Goal: Task Accomplishment & Management: Manage account settings

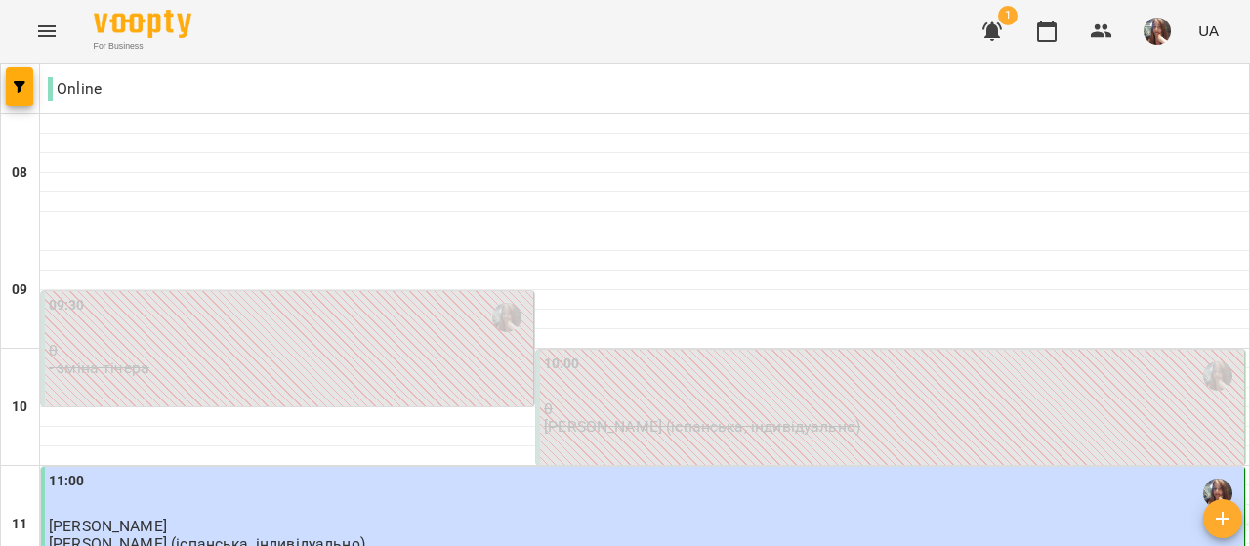
scroll to position [879, 0]
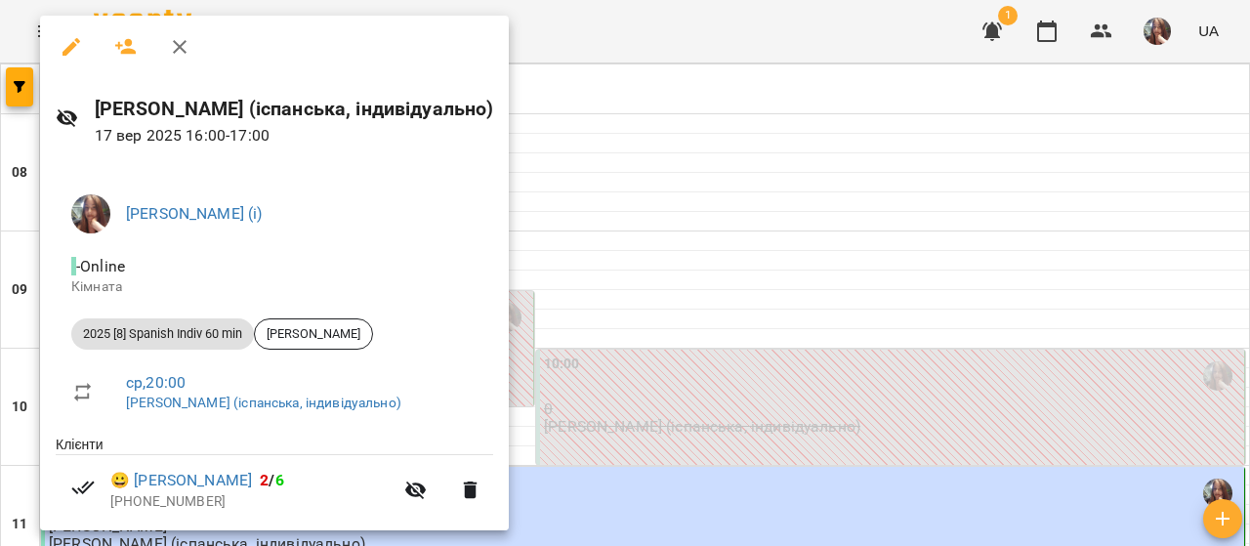
click at [703, 205] on div at bounding box center [625, 273] width 1250 height 546
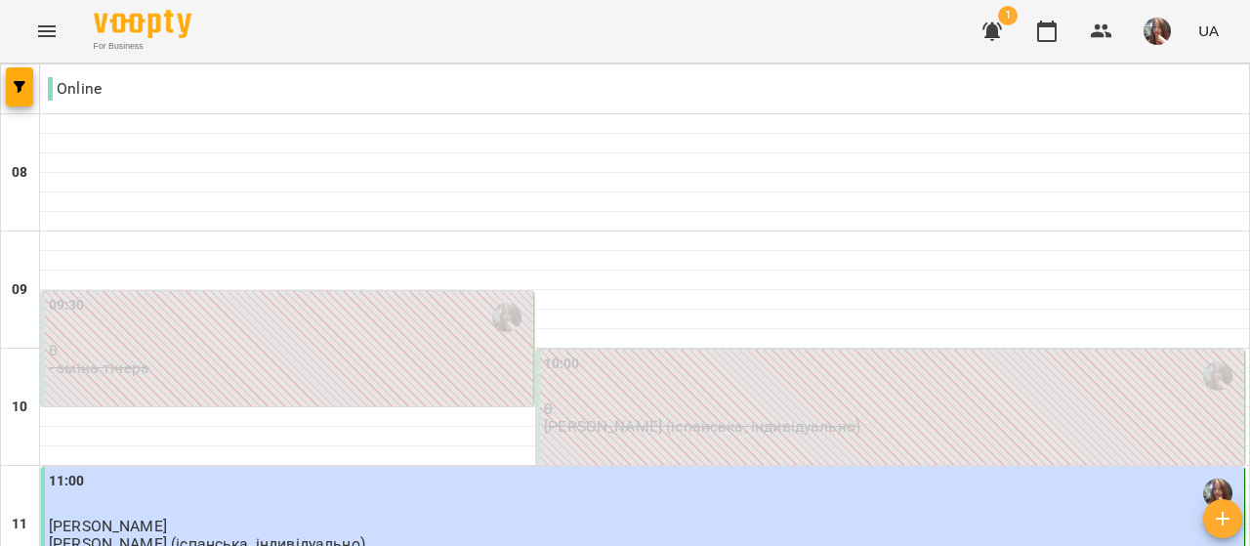
scroll to position [976, 0]
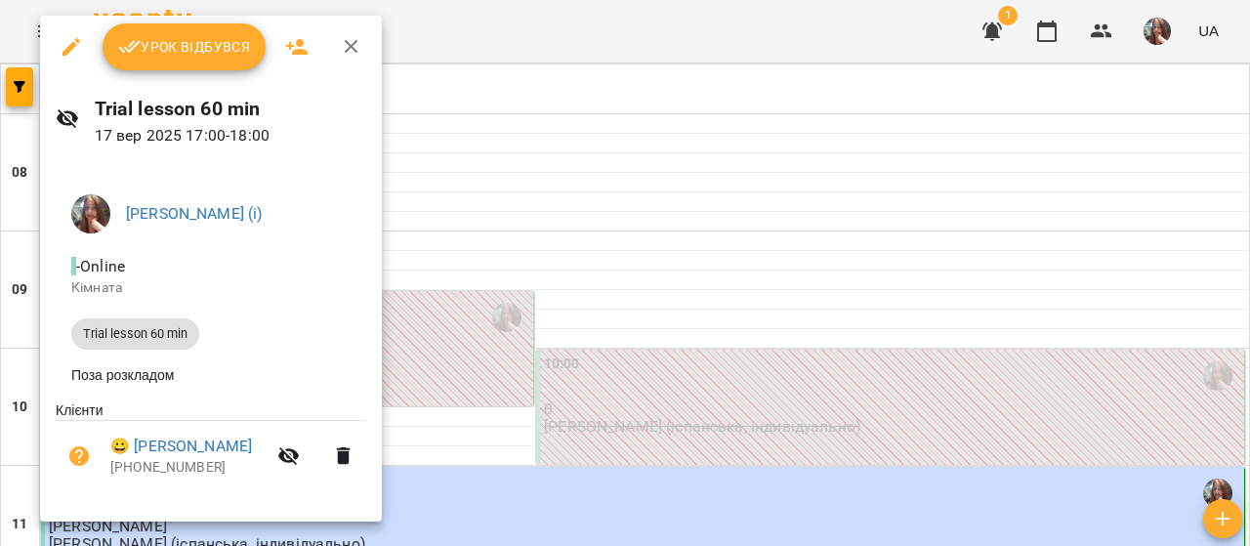
click at [172, 49] on span "Урок відбувся" at bounding box center [184, 46] width 133 height 23
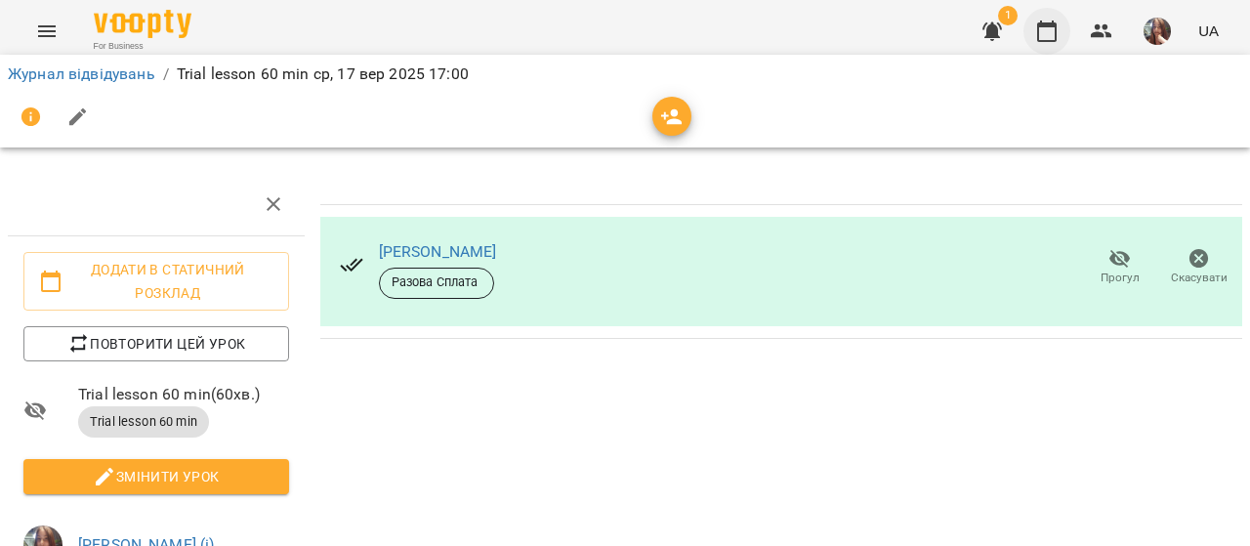
click at [1061, 27] on button "button" at bounding box center [1046, 31] width 47 height 47
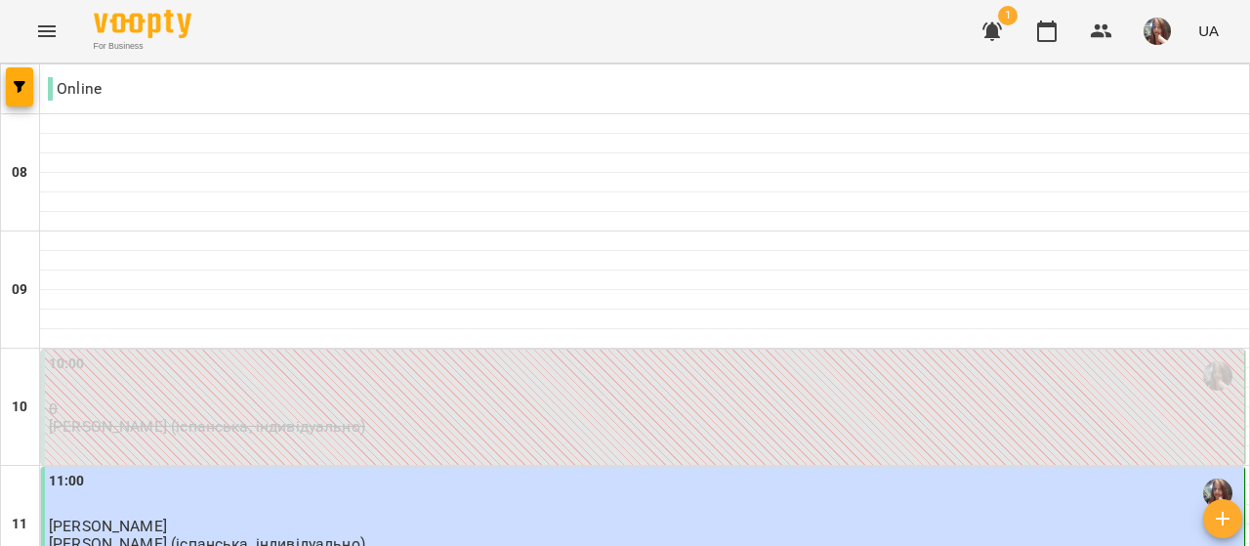
scroll to position [869, 0]
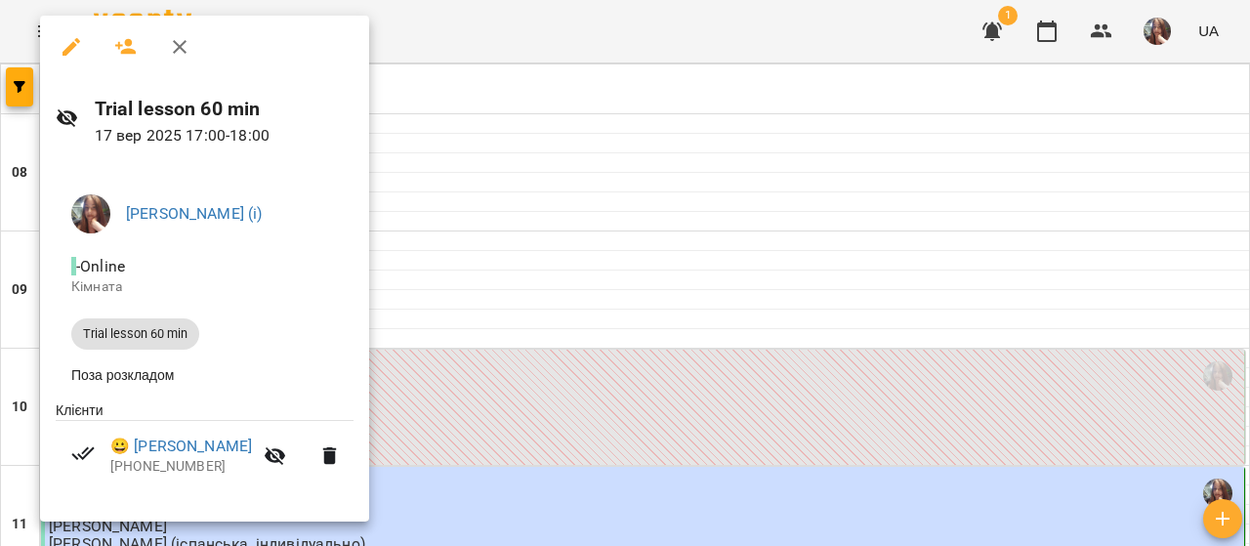
click at [662, 234] on div at bounding box center [625, 273] width 1250 height 546
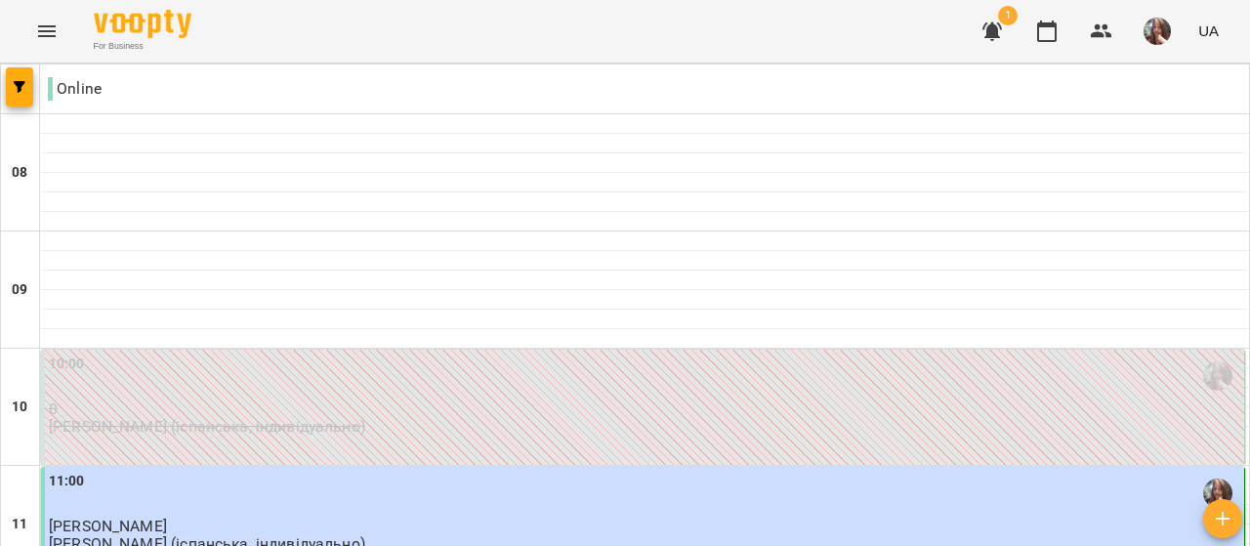
click at [1147, 28] on img "button" at bounding box center [1156, 31] width 27 height 27
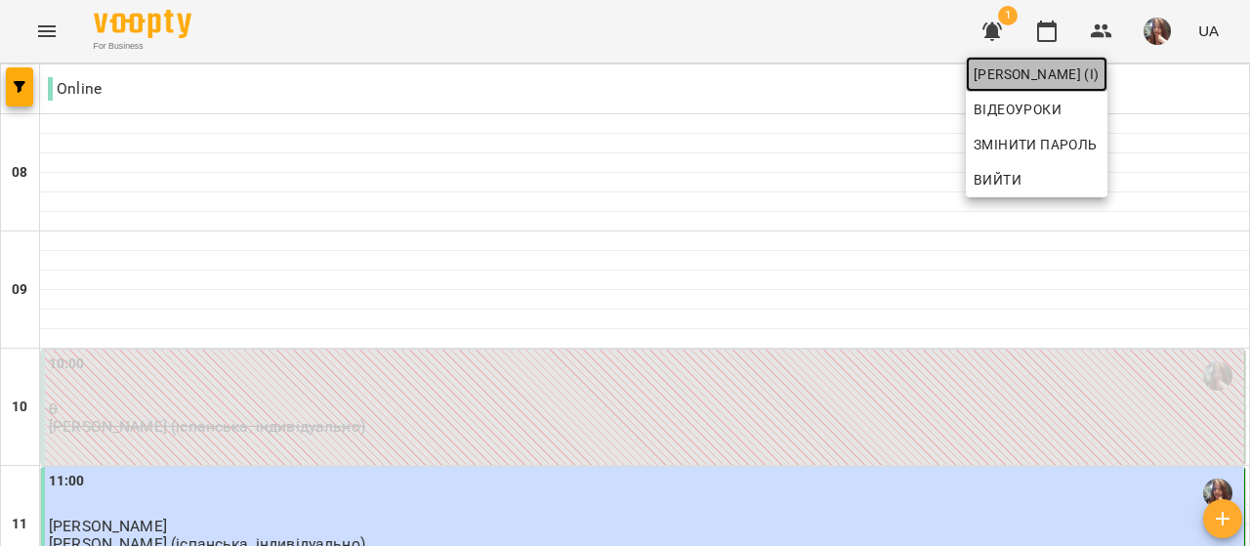
click at [1099, 69] on span "[PERSON_NAME] (і)" at bounding box center [1036, 73] width 126 height 23
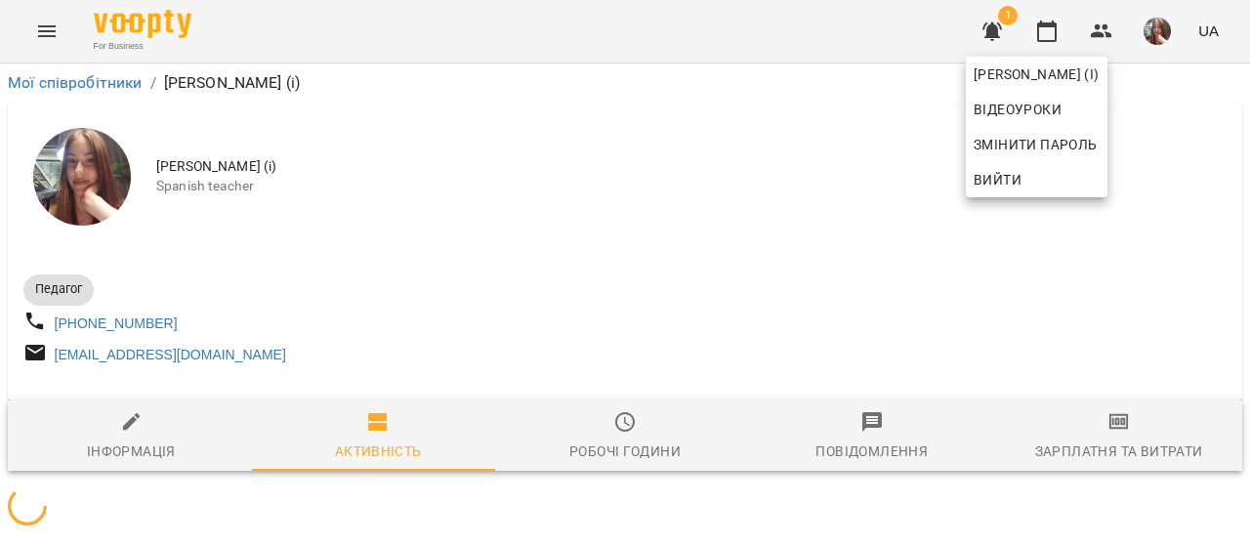
click at [787, 182] on div at bounding box center [625, 273] width 1250 height 546
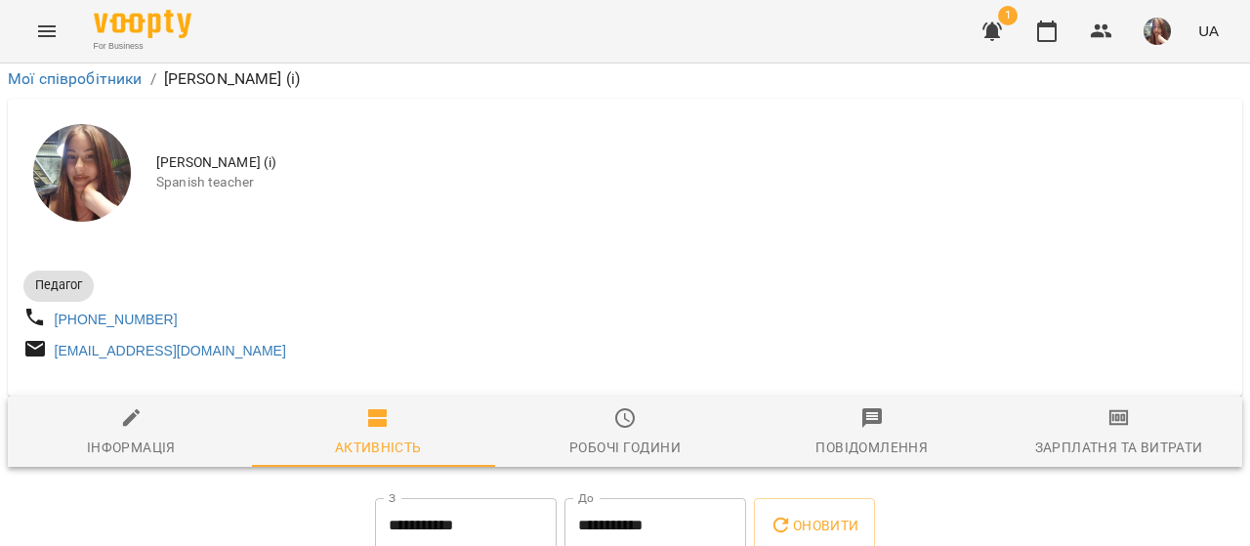
scroll to position [411, 0]
click at [1048, 26] on icon "button" at bounding box center [1047, 31] width 20 height 21
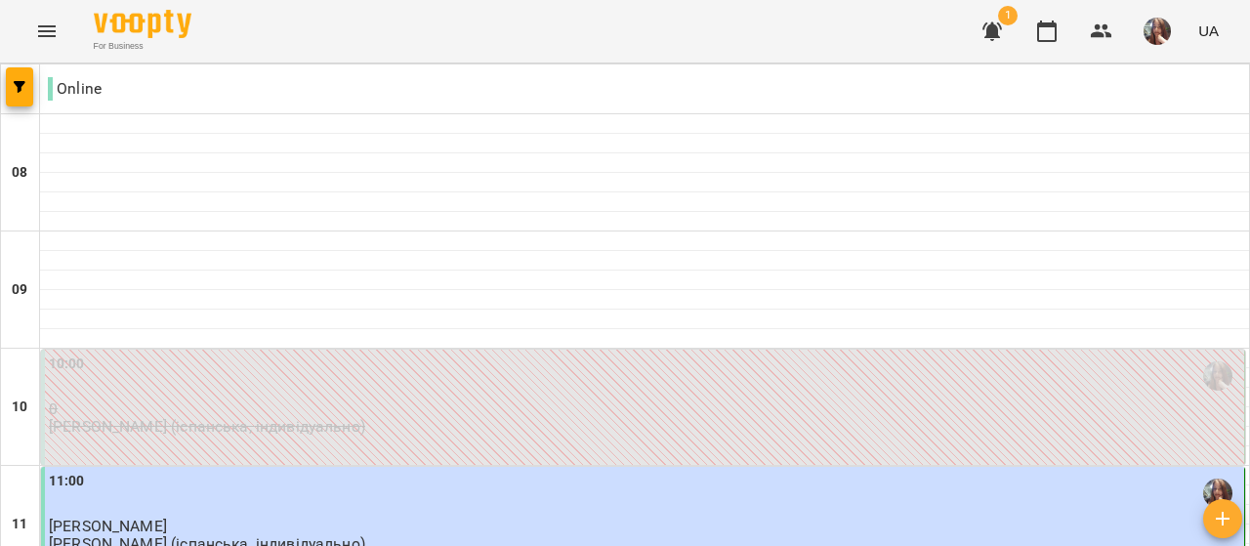
scroll to position [293, 0]
